Goal: Task Accomplishment & Management: Manage account settings

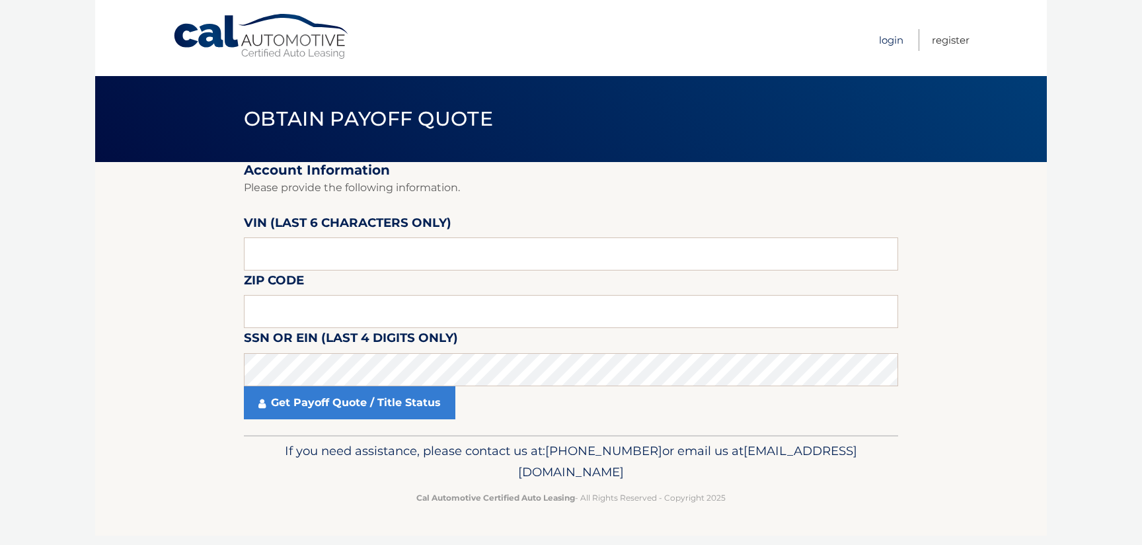
click at [893, 40] on link "Login" at bounding box center [891, 40] width 24 height 22
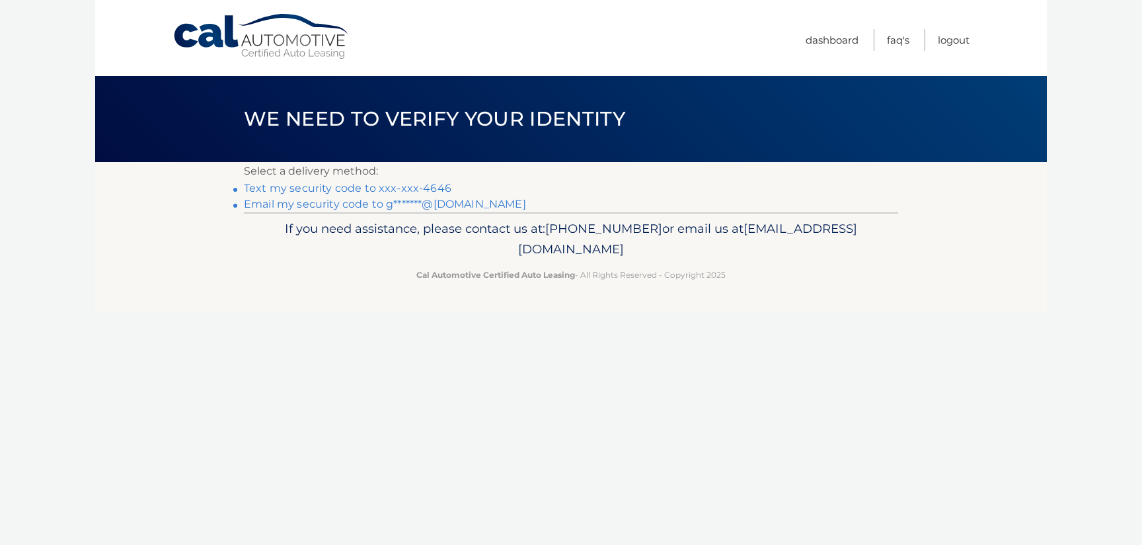
click at [342, 184] on link "Text my security code to xxx-xxx-4646" at bounding box center [347, 188] width 207 height 13
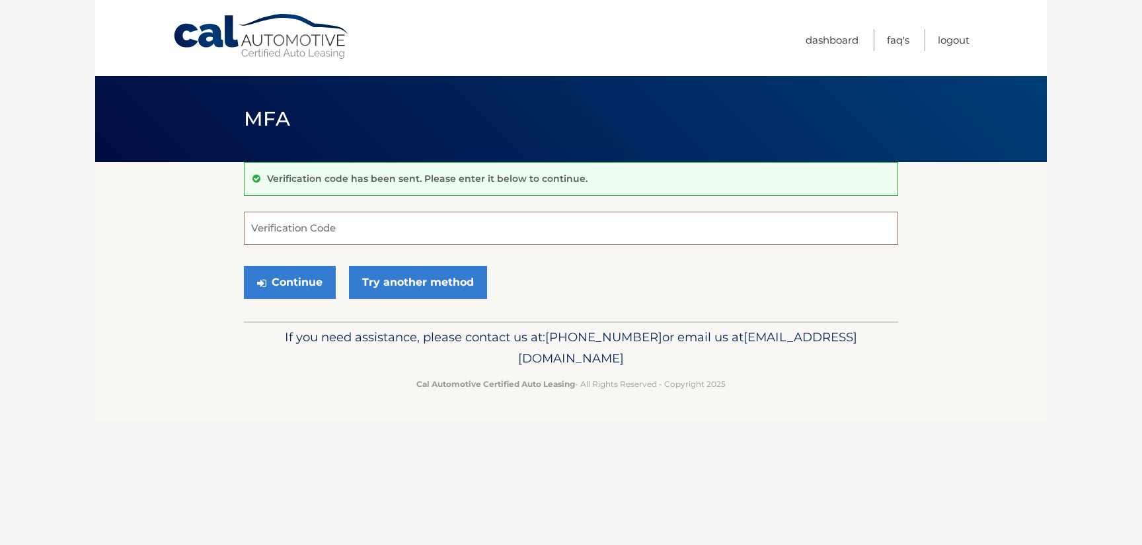
click at [284, 223] on input "Verification Code" at bounding box center [571, 227] width 654 height 33
type input "208158"
click at [293, 270] on button "Continue" at bounding box center [290, 282] width 92 height 33
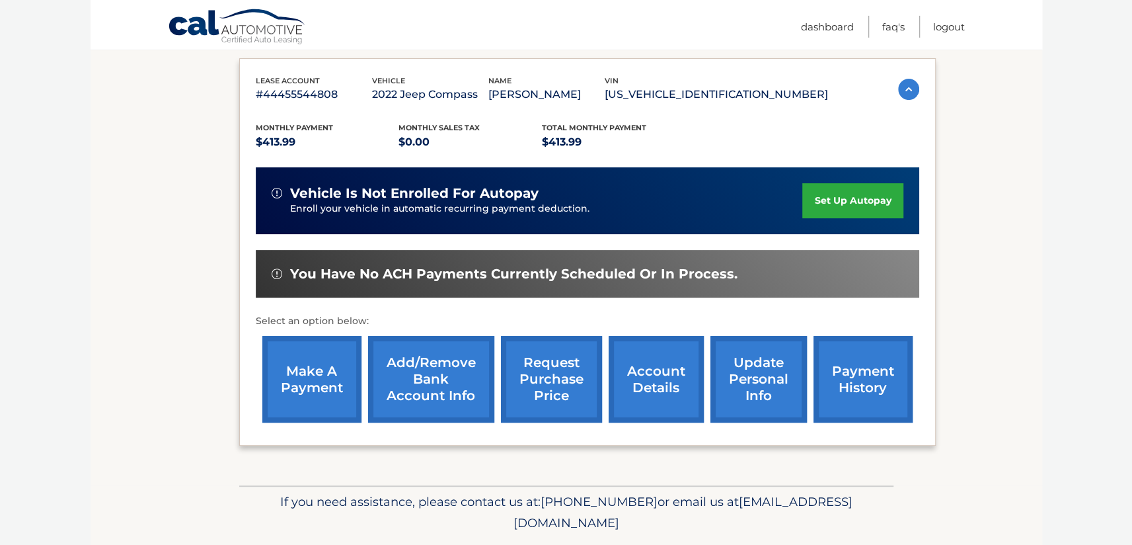
scroll to position [214, 0]
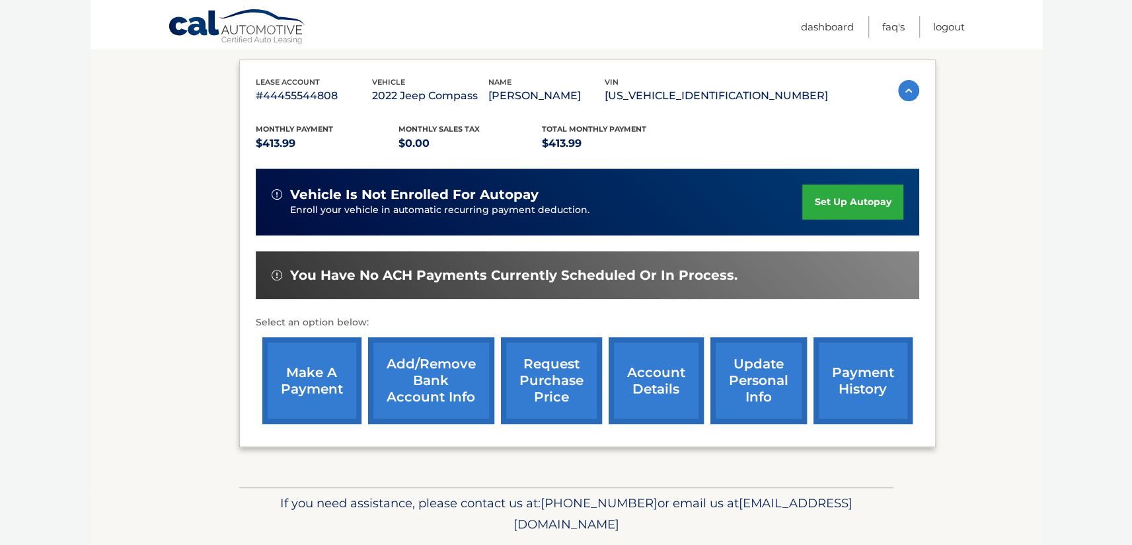
click at [609, 391] on link "account details" at bounding box center [656, 380] width 95 height 87
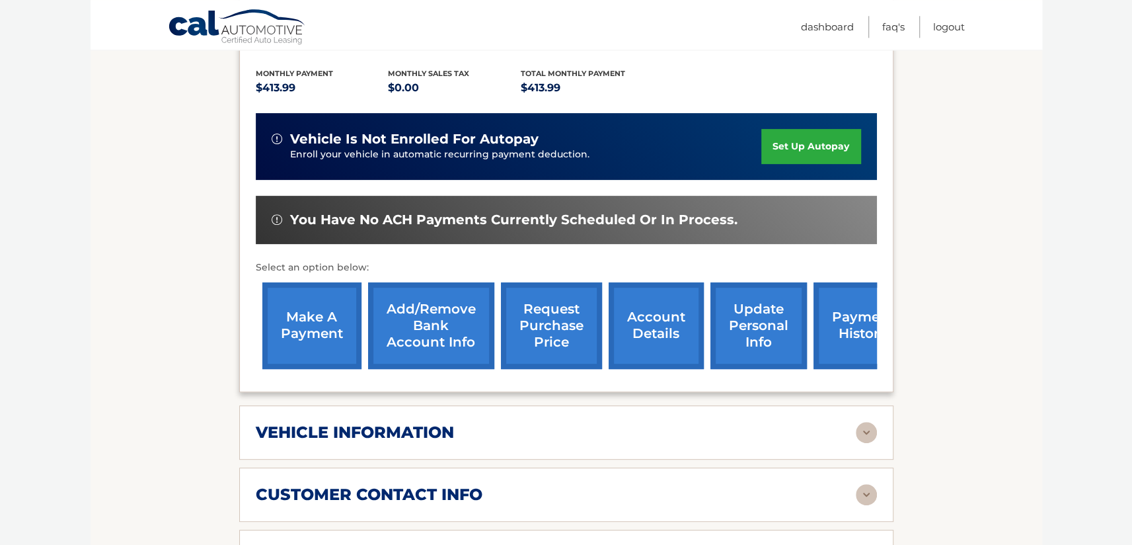
scroll to position [428, 0]
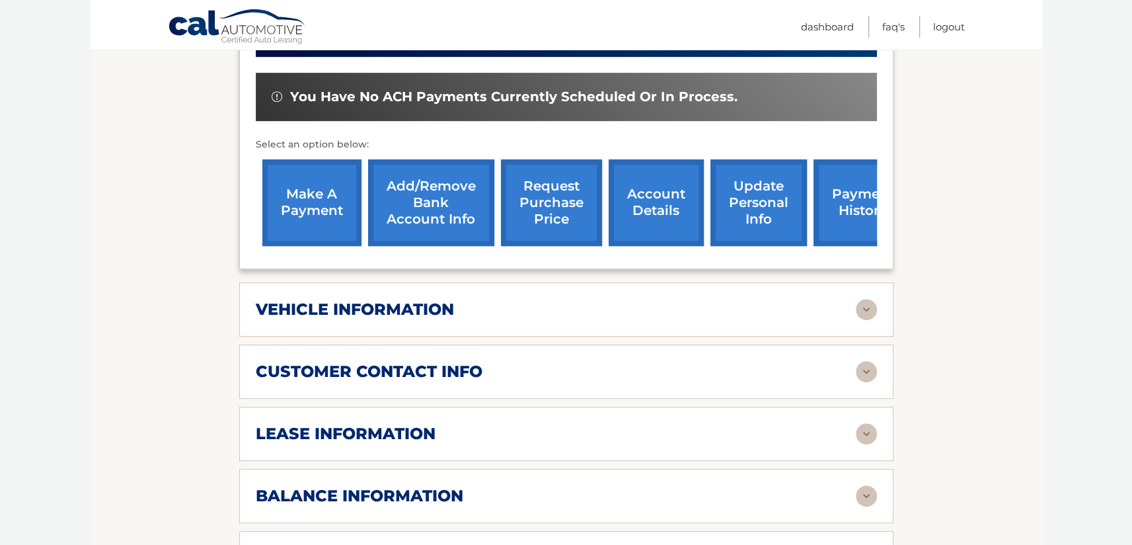
click at [868, 320] on img at bounding box center [866, 309] width 21 height 21
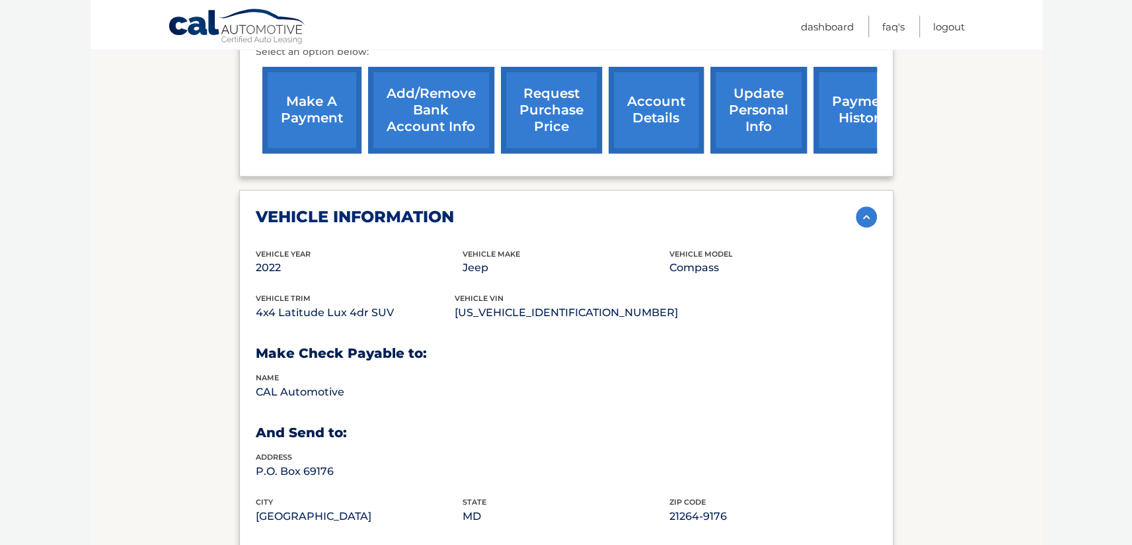
scroll to position [500, 0]
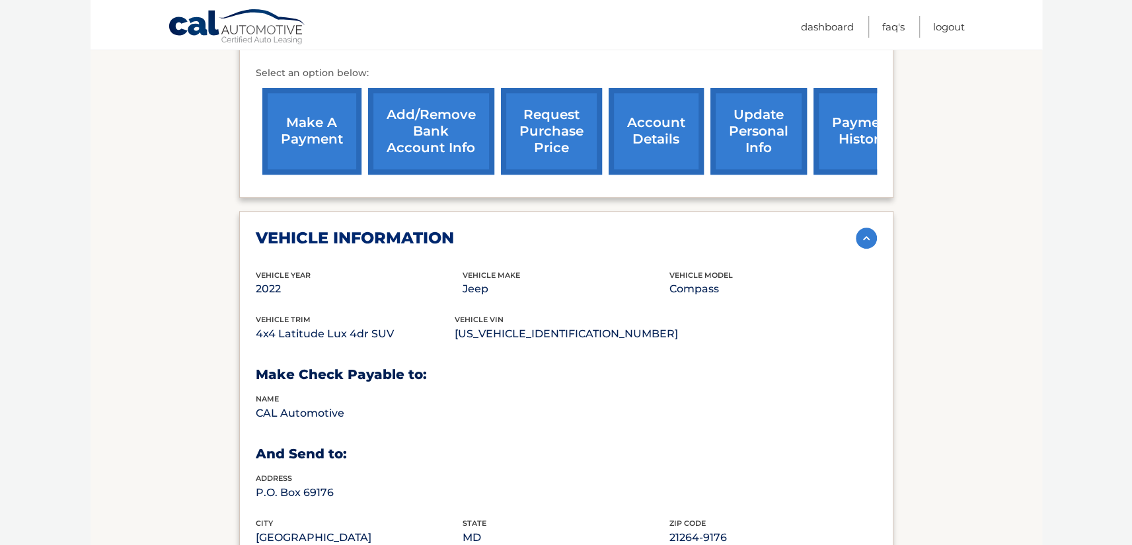
click at [862, 248] on img at bounding box center [866, 237] width 21 height 21
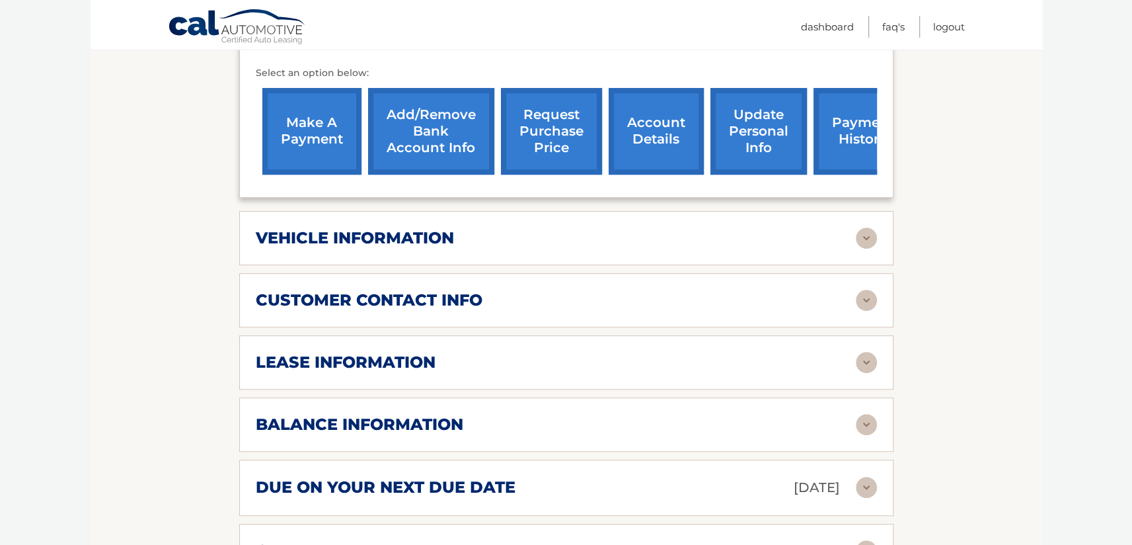
click at [866, 371] on img at bounding box center [866, 362] width 21 height 21
